Goal: Transaction & Acquisition: Purchase product/service

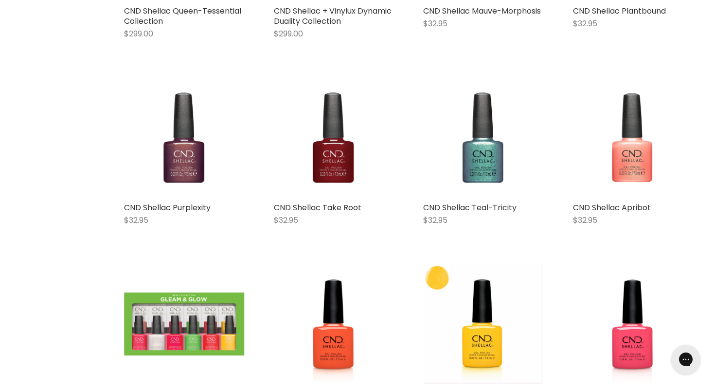
scroll to position [1114, 0]
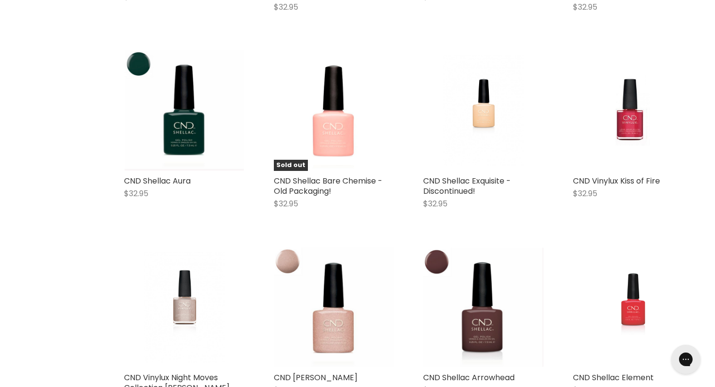
scroll to position [6850, 0]
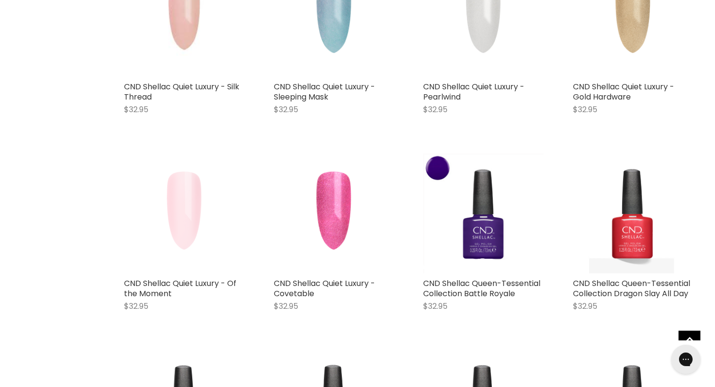
scroll to position [460, 0]
